Goal: Task Accomplishment & Management: Use online tool/utility

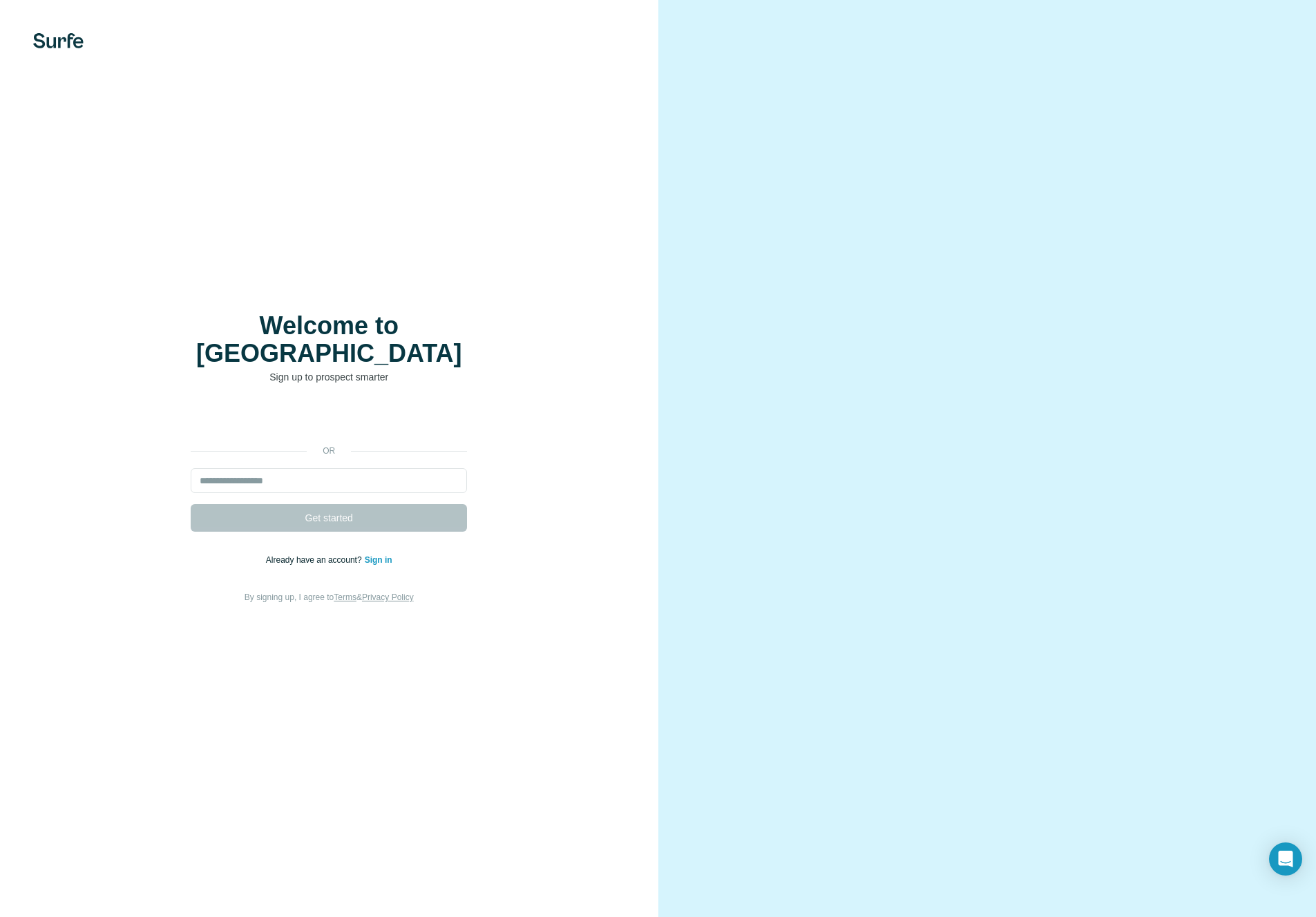
click at [540, 182] on div "Welcome to Surfe Sign up to prospect smarter or Get started Already have an acc…" at bounding box center [329, 458] width 658 height 917
click at [577, 475] on div "or Get started Already have an account? Sign in By signing up, I agree to Terms…" at bounding box center [329, 505] width 603 height 199
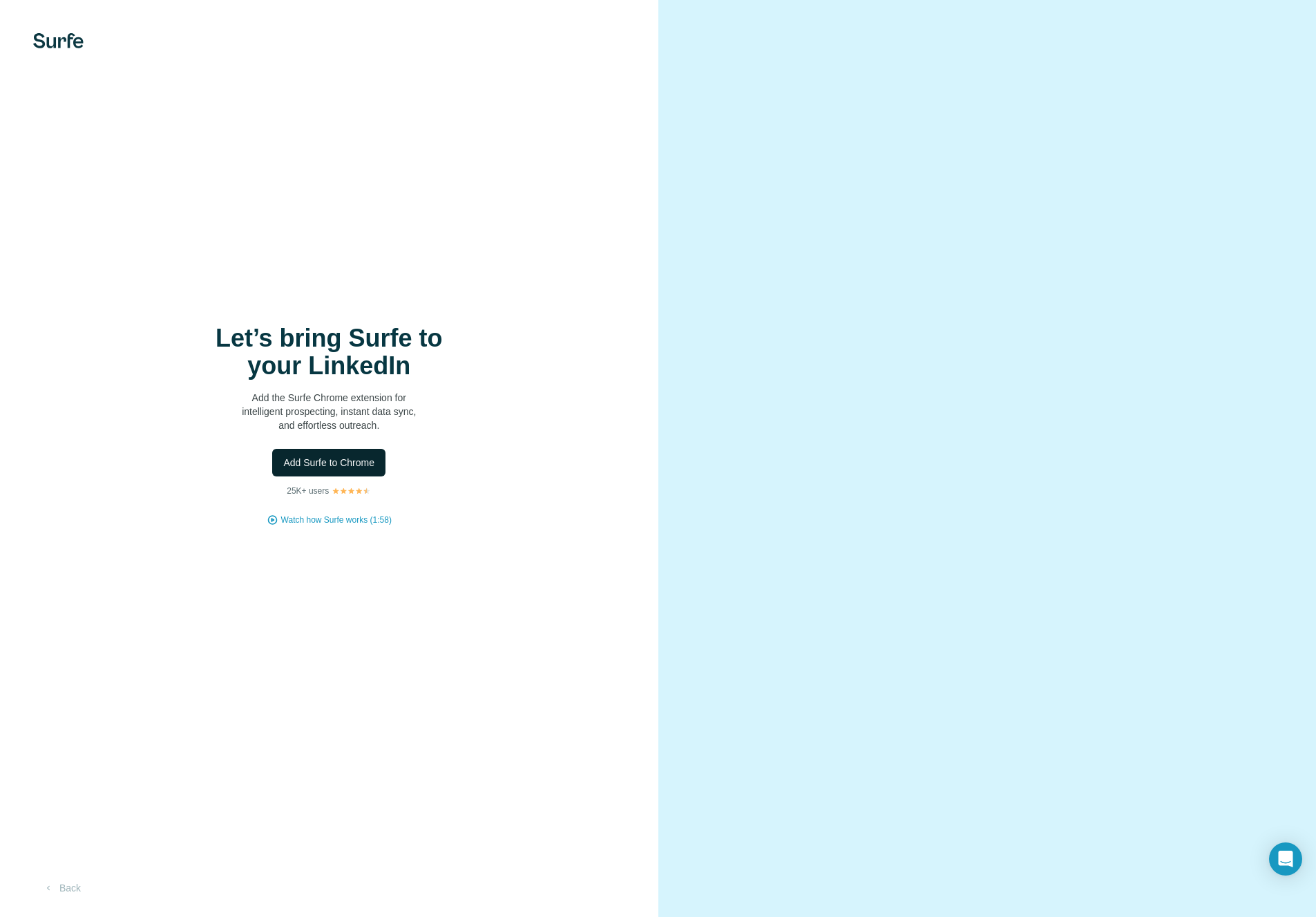
click at [320, 460] on span "Add Surfe to Chrome" at bounding box center [328, 463] width 91 height 14
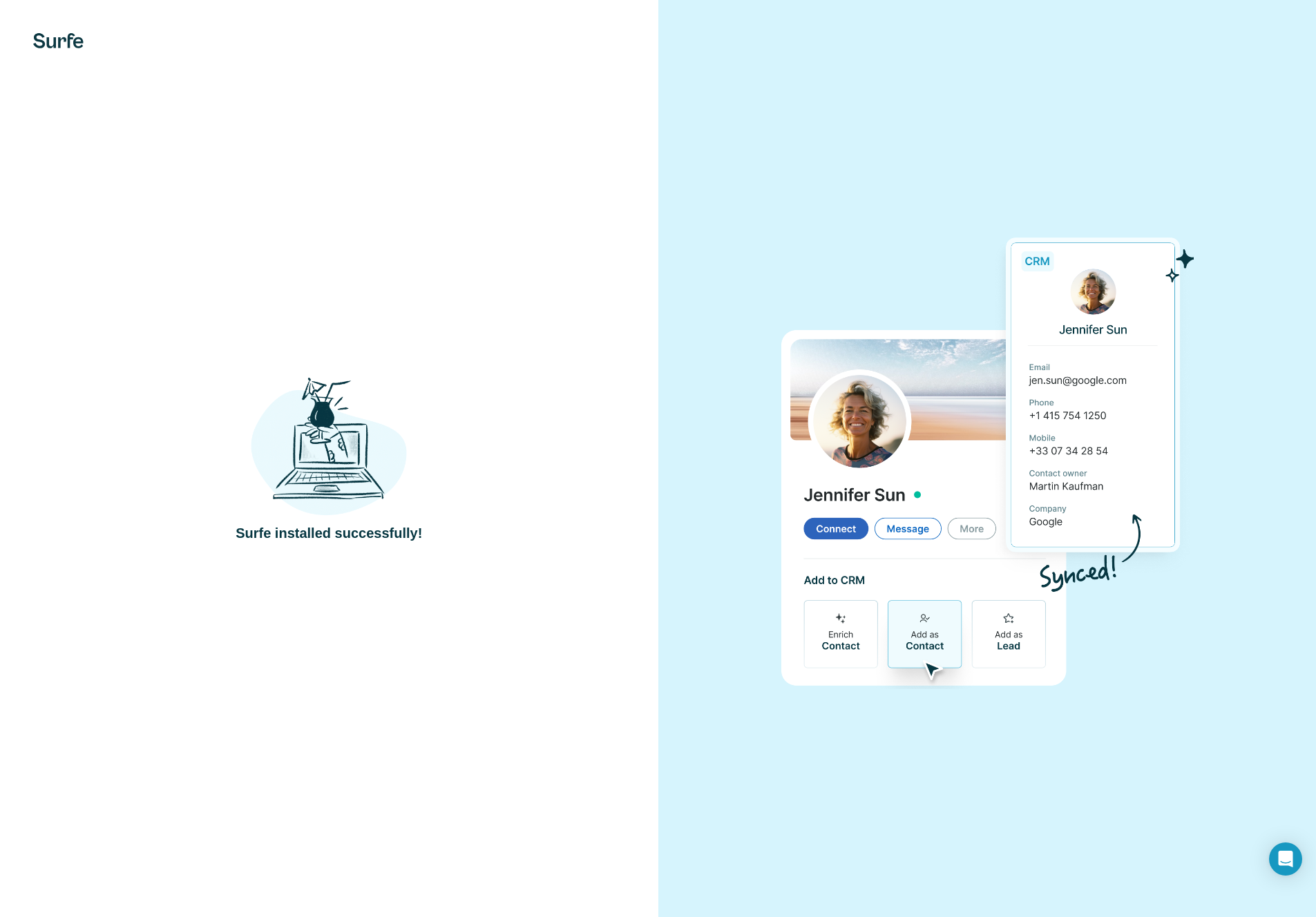
click at [551, 346] on div "Surfe installed successfully!" at bounding box center [329, 458] width 658 height 917
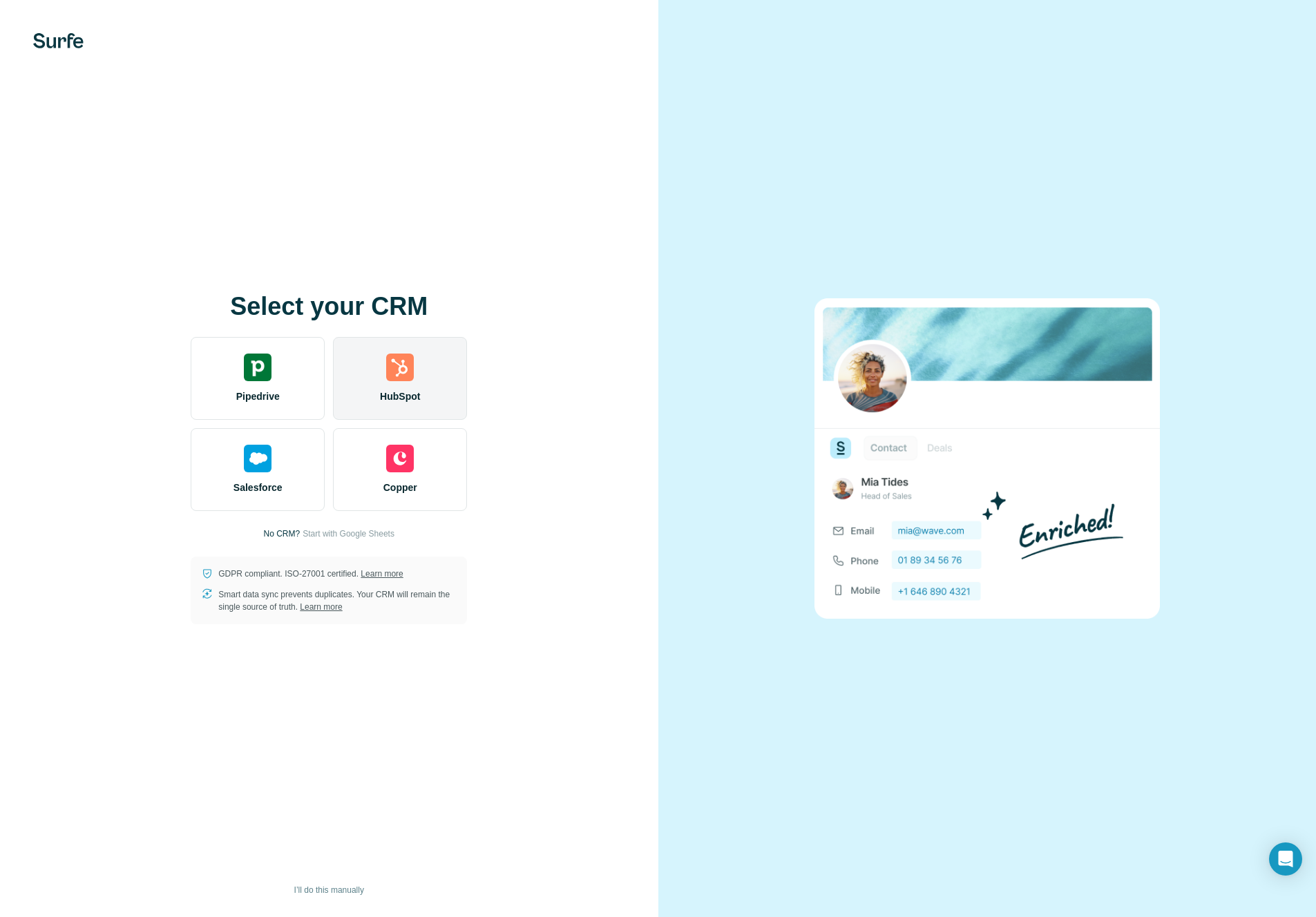
click at [416, 370] on div "HubSpot" at bounding box center [401, 378] width 134 height 83
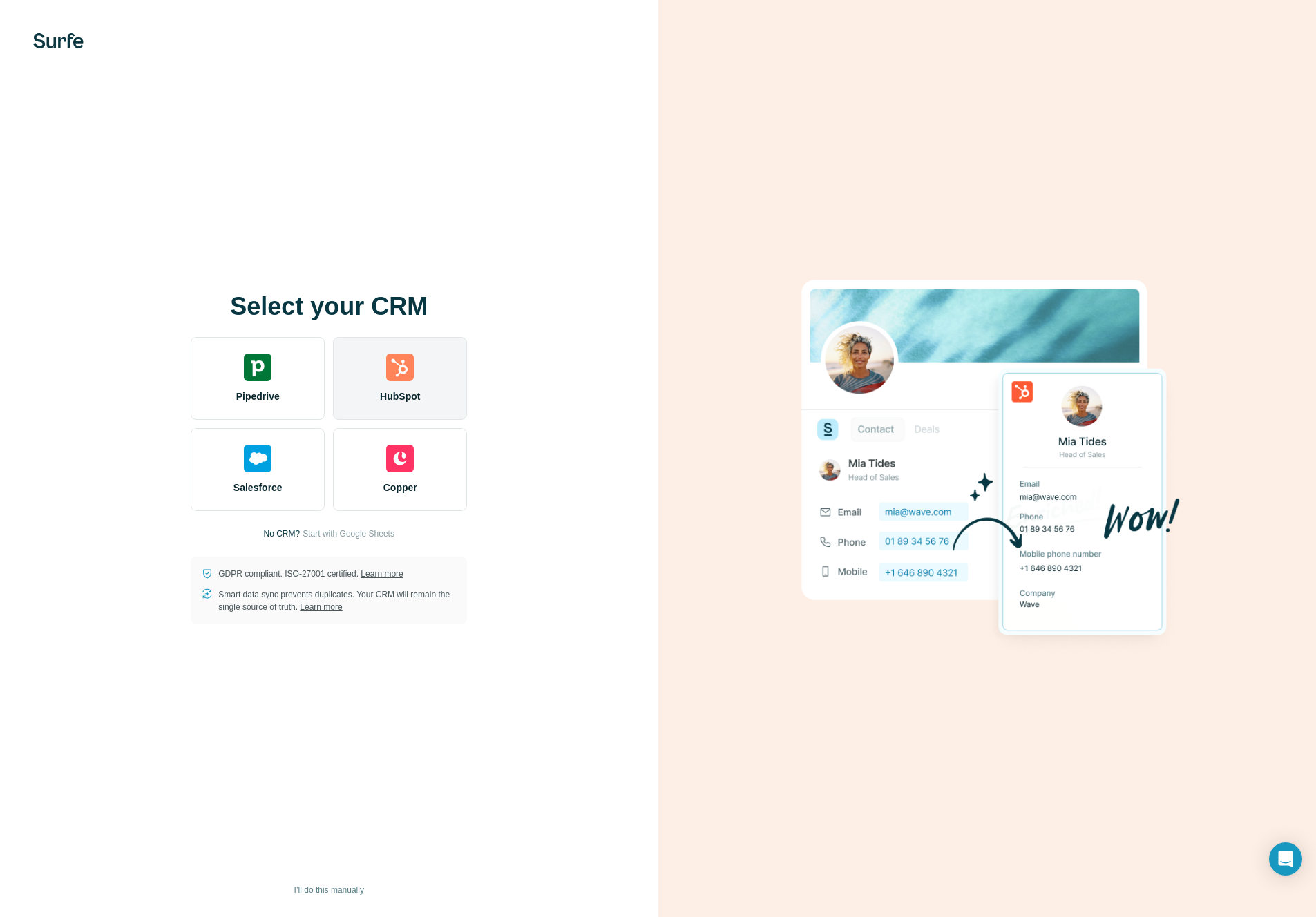
click at [399, 372] on img at bounding box center [400, 367] width 27 height 27
